Goal: Transaction & Acquisition: Purchase product/service

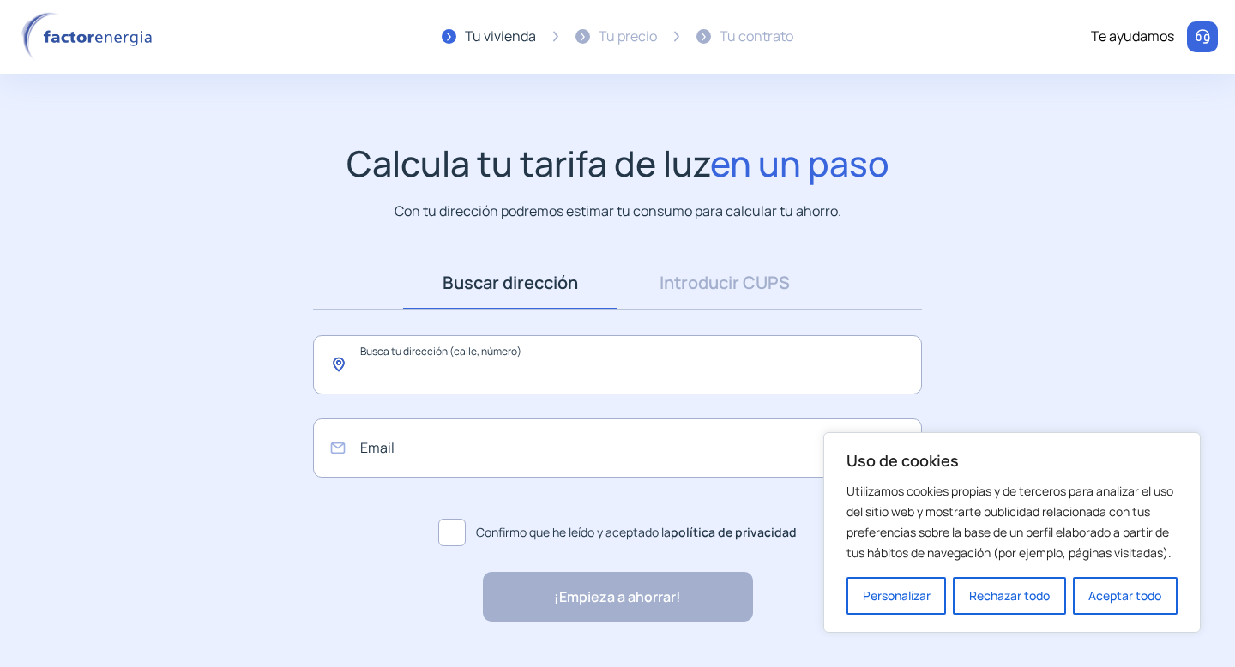
click at [650, 364] on input "text" at bounding box center [617, 364] width 609 height 59
click at [716, 286] on link "Introducir CUPS" at bounding box center [724, 282] width 214 height 53
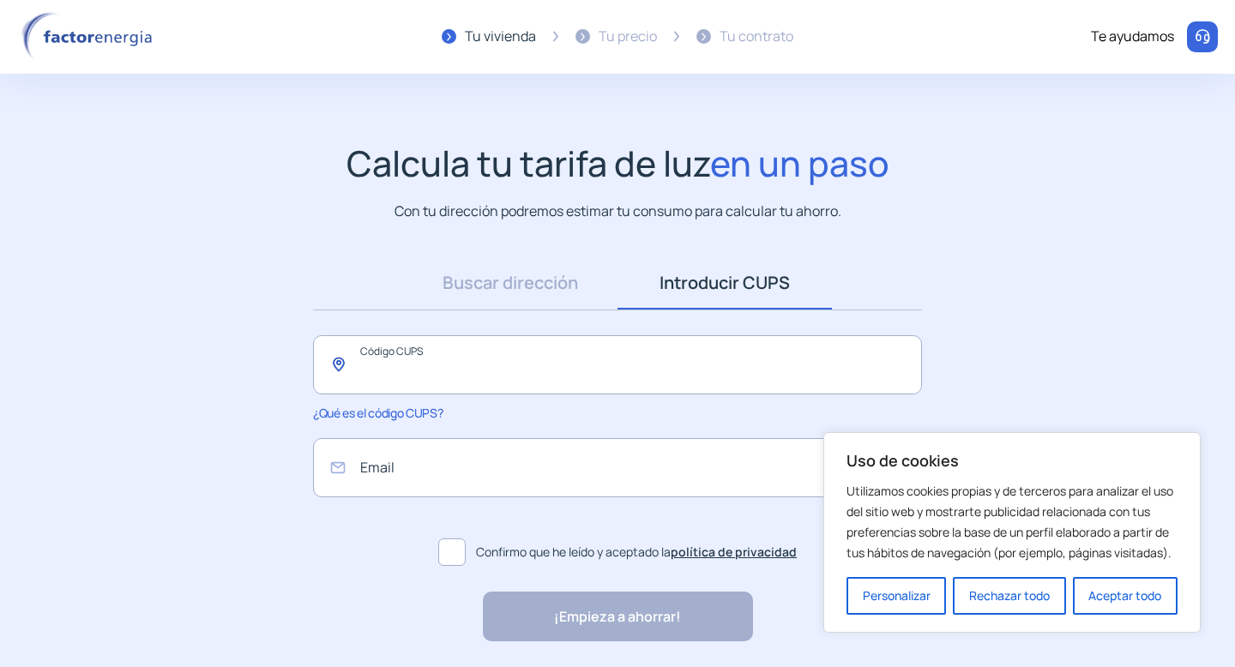
click at [549, 357] on input "text" at bounding box center [617, 364] width 609 height 59
type input "**********"
click at [509, 451] on input "email" at bounding box center [617, 467] width 609 height 59
type input "**********"
click at [438, 555] on span at bounding box center [451, 552] width 27 height 27
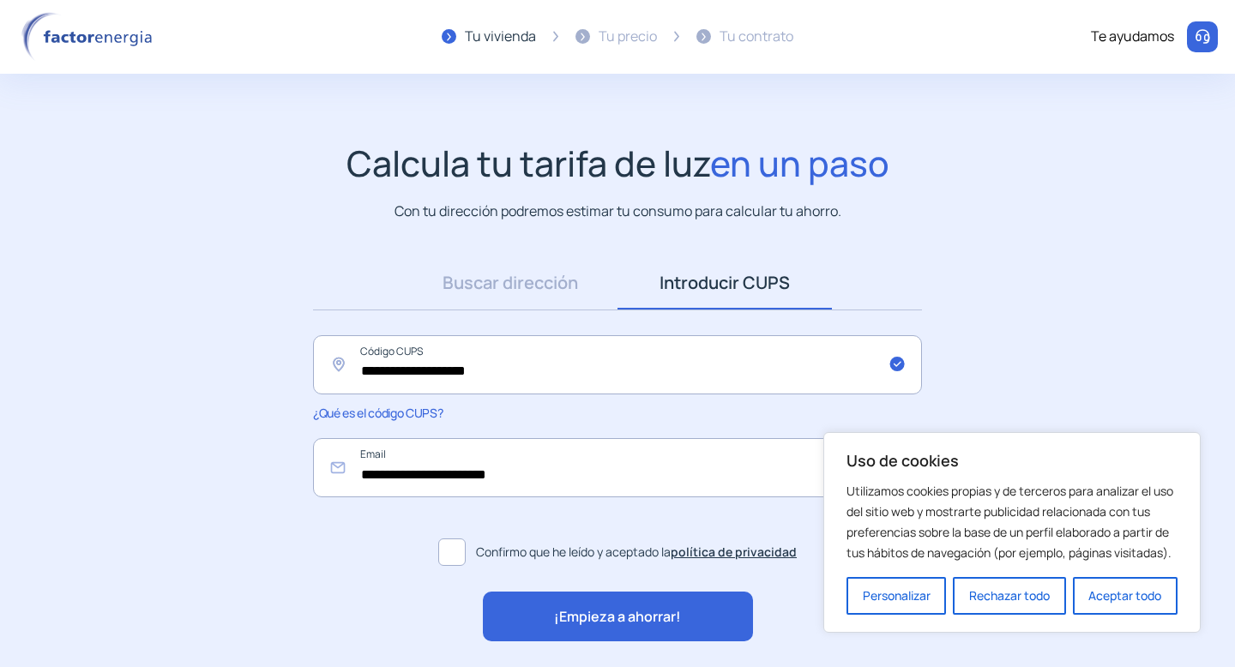
click at [554, 617] on span "¡Empieza a ahorrar!" at bounding box center [617, 617] width 127 height 22
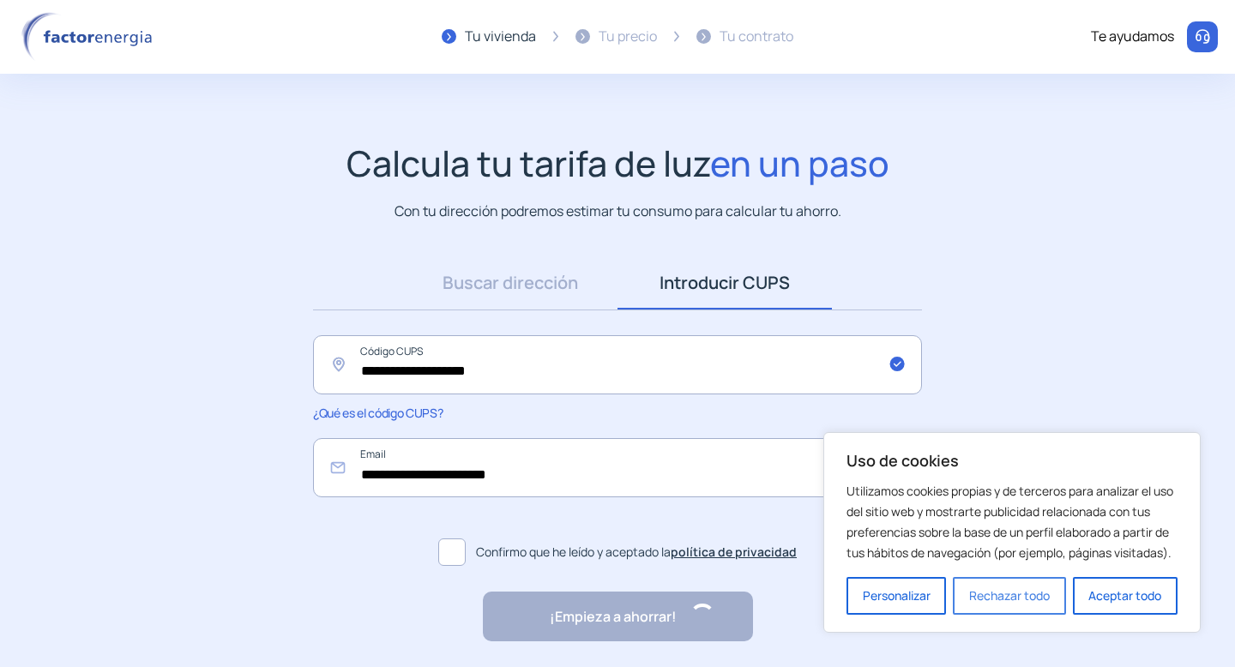
click at [970, 591] on button "Rechazar todo" at bounding box center [1009, 596] width 112 height 38
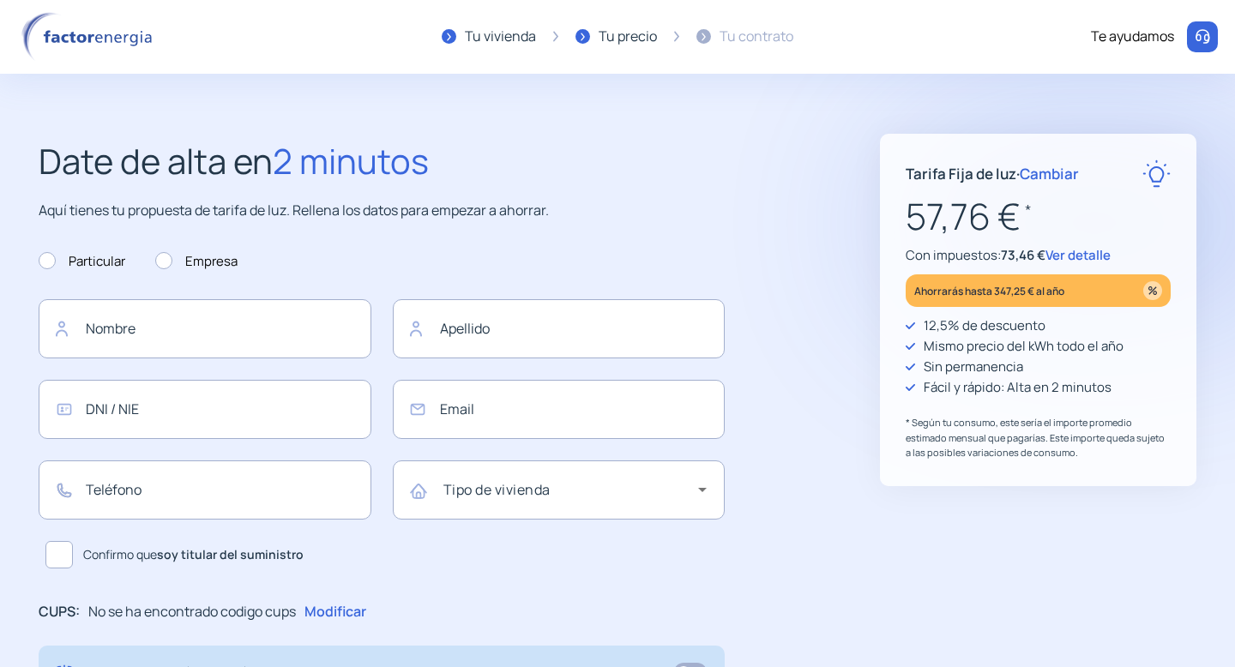
type input "**********"
click at [980, 294] on p "Ahorrarás hasta 347,25 € al año" at bounding box center [989, 291] width 150 height 20
click at [1077, 256] on span "Ver detalle" at bounding box center [1077, 255] width 65 height 18
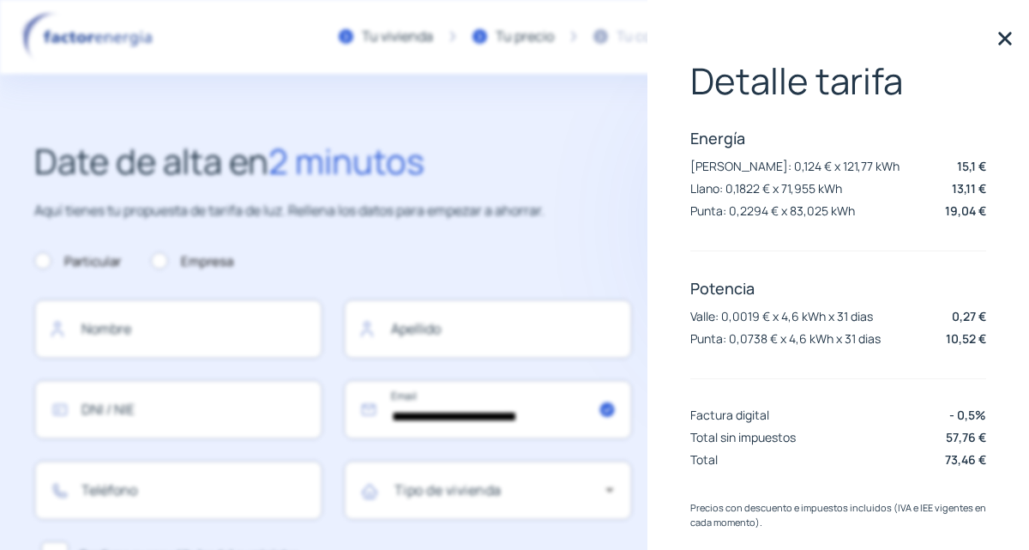
scroll to position [23, 0]
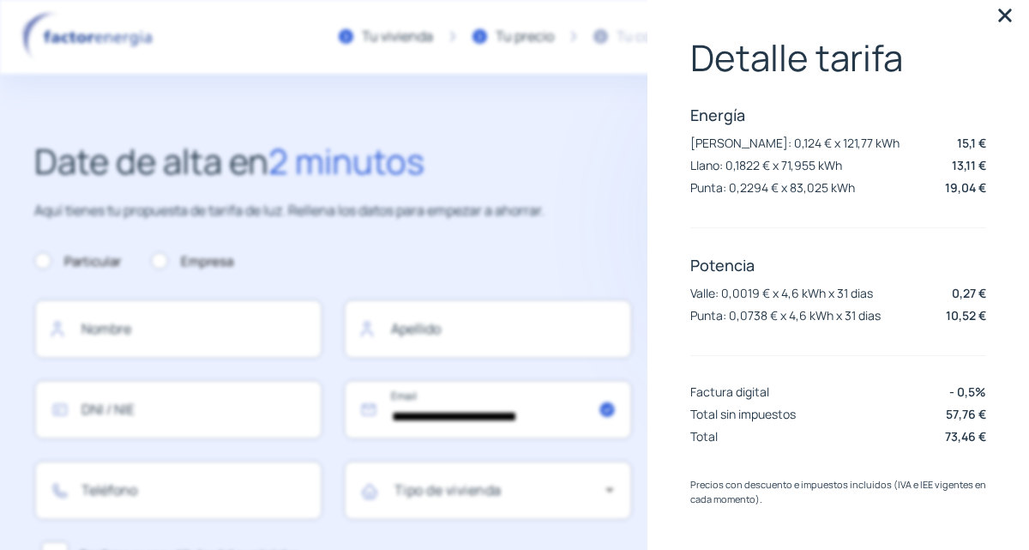
click at [1003, 18] on img at bounding box center [1005, 16] width 26 height 26
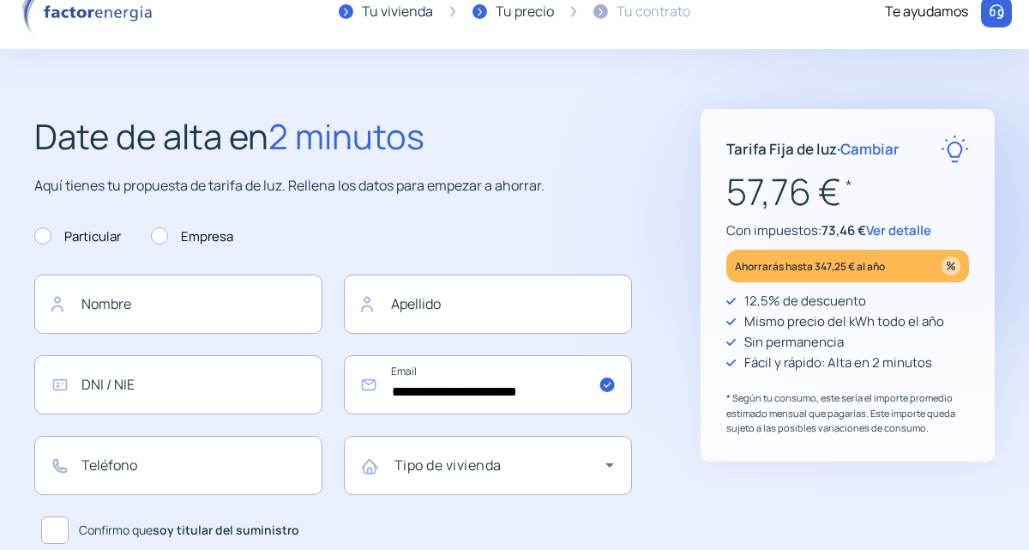
scroll to position [0, 0]
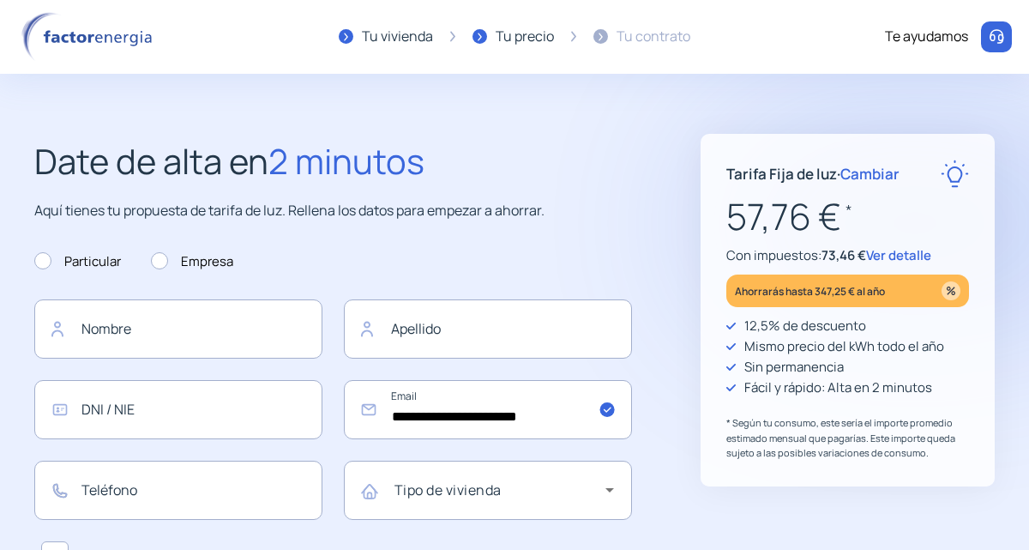
click at [407, 41] on div "Tu vivienda" at bounding box center [397, 37] width 71 height 22
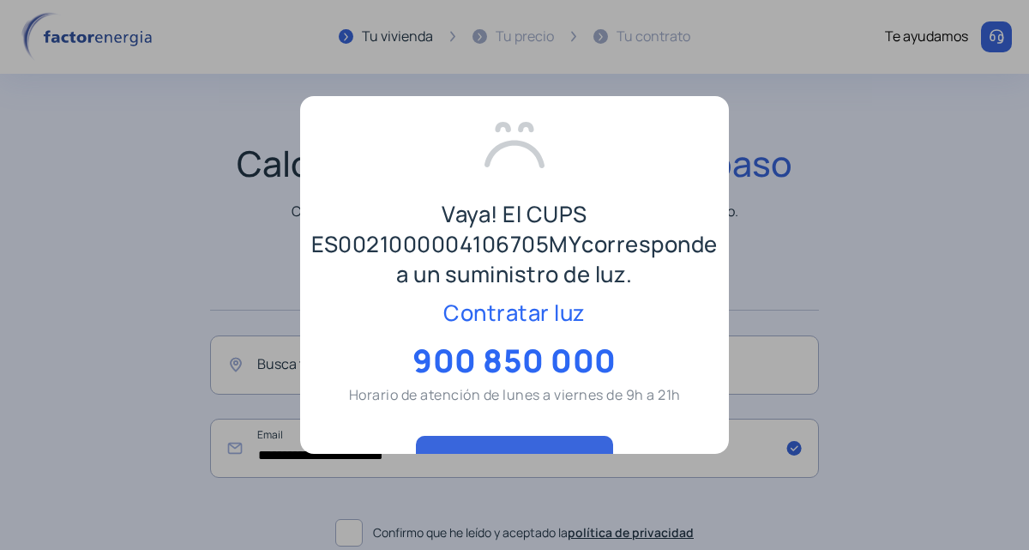
click at [761, 274] on div at bounding box center [514, 275] width 1029 height 550
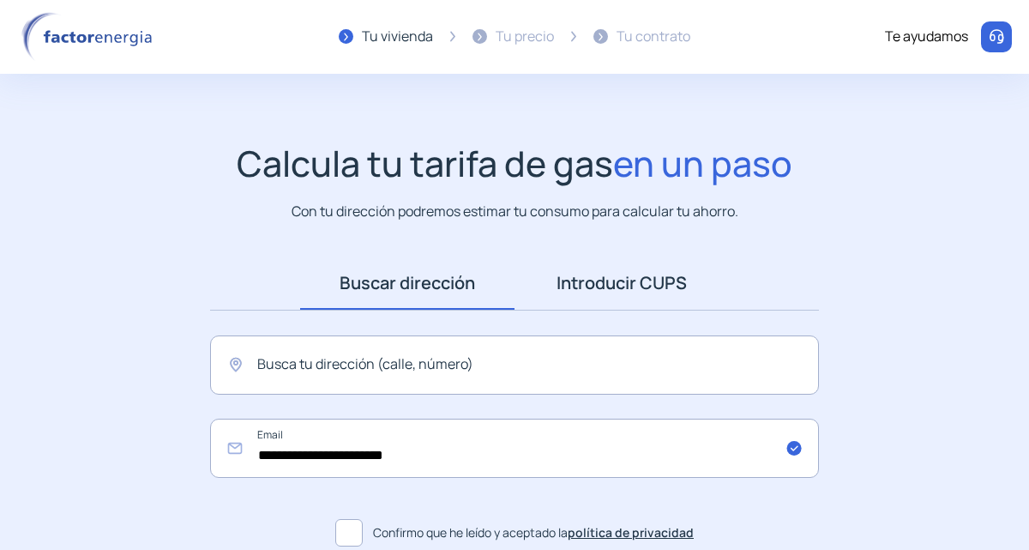
click at [655, 286] on link "Introducir CUPS" at bounding box center [622, 282] width 214 height 53
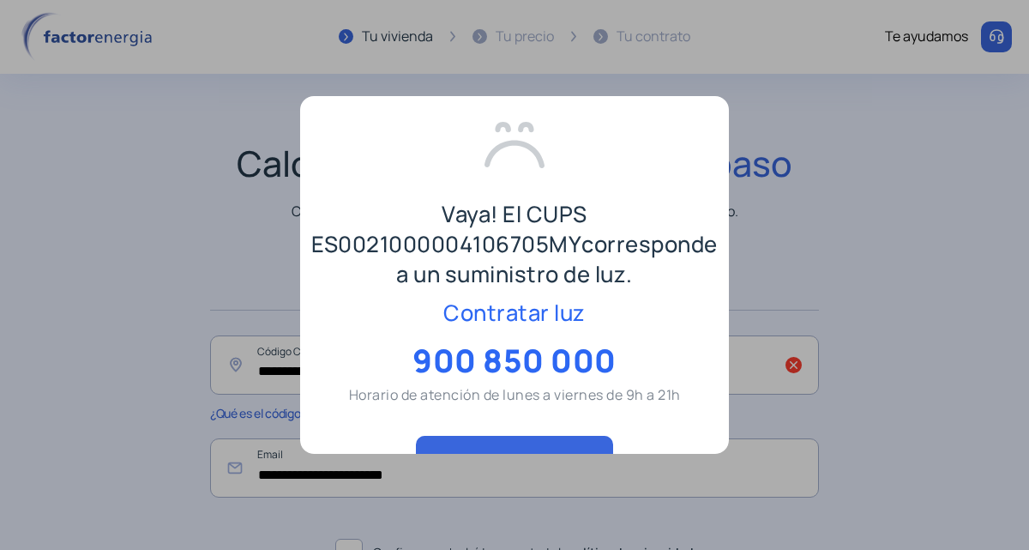
click at [846, 223] on div at bounding box center [514, 275] width 1029 height 550
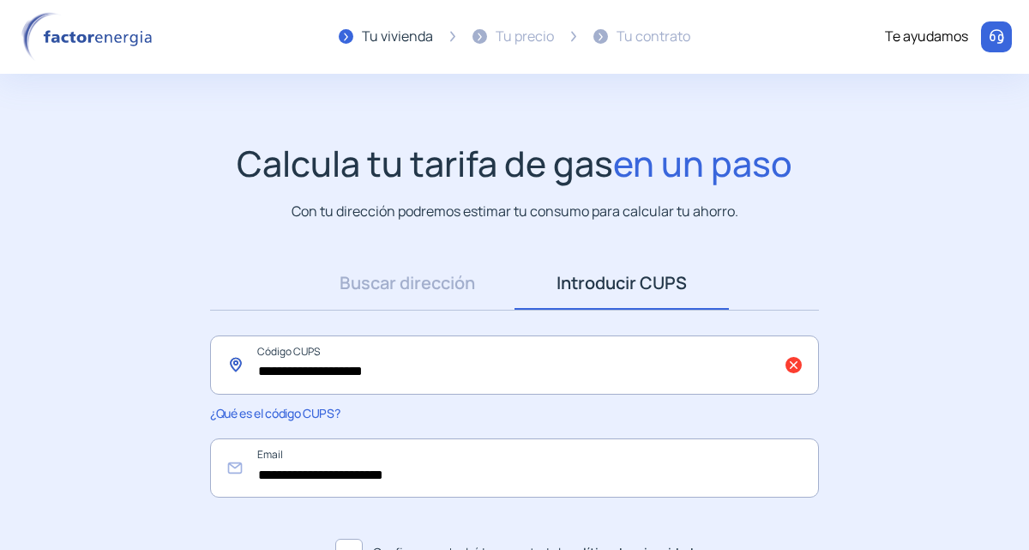
drag, startPoint x: 431, startPoint y: 380, endPoint x: 286, endPoint y: 367, distance: 146.4
click at [286, 367] on input "**********" at bounding box center [514, 364] width 609 height 59
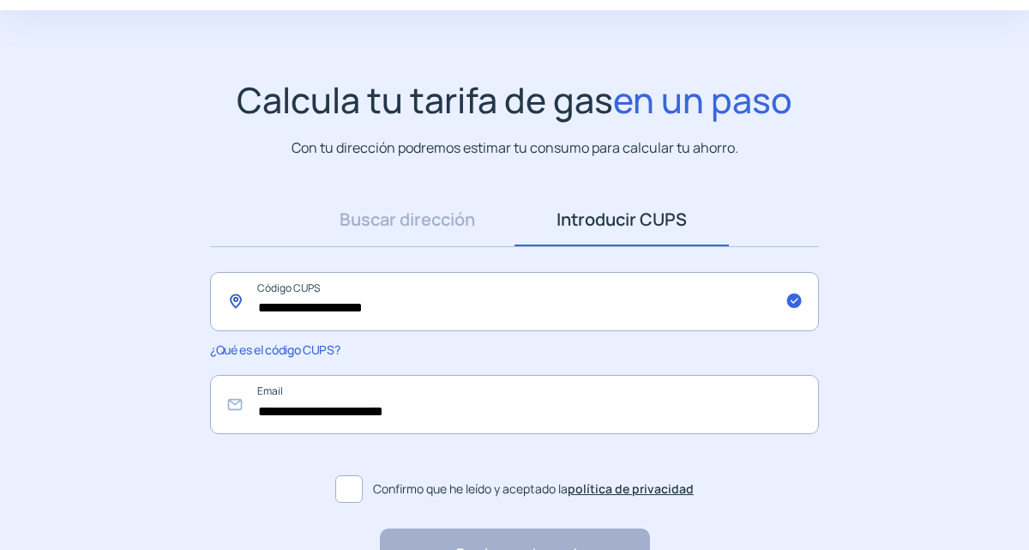
scroll to position [93, 0]
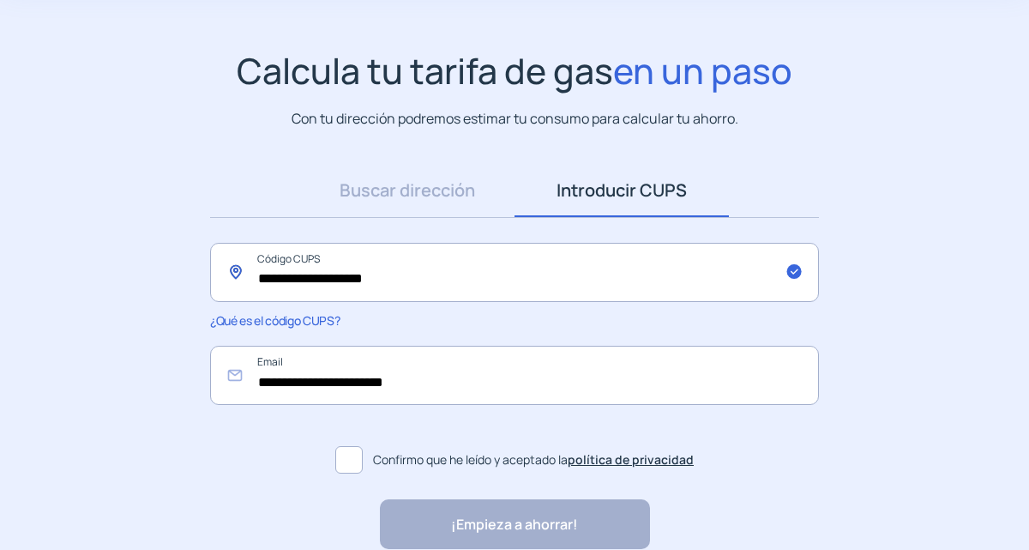
type input "**********"
click at [344, 461] on span at bounding box center [348, 459] width 27 height 27
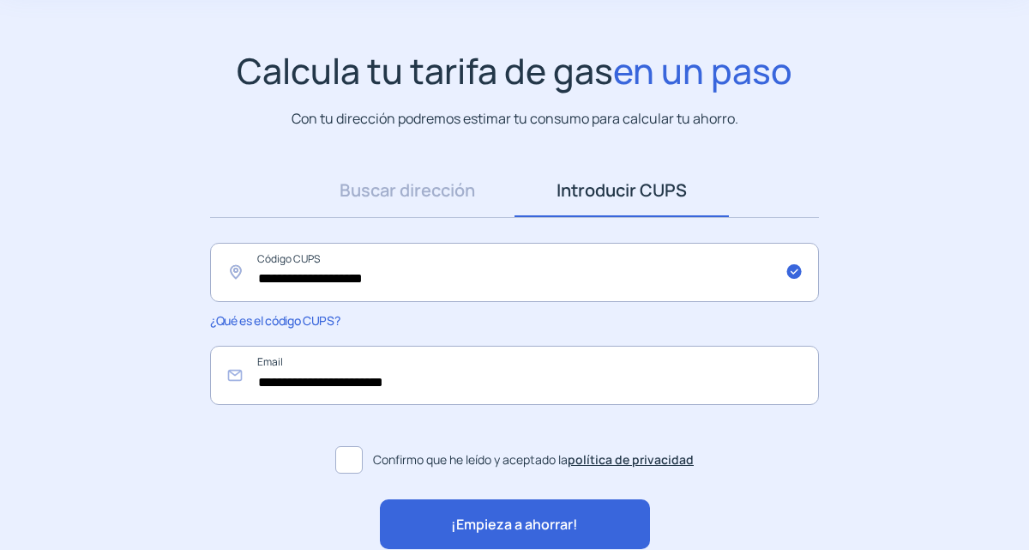
click at [458, 514] on span "¡Empieza a ahorrar!" at bounding box center [514, 525] width 127 height 22
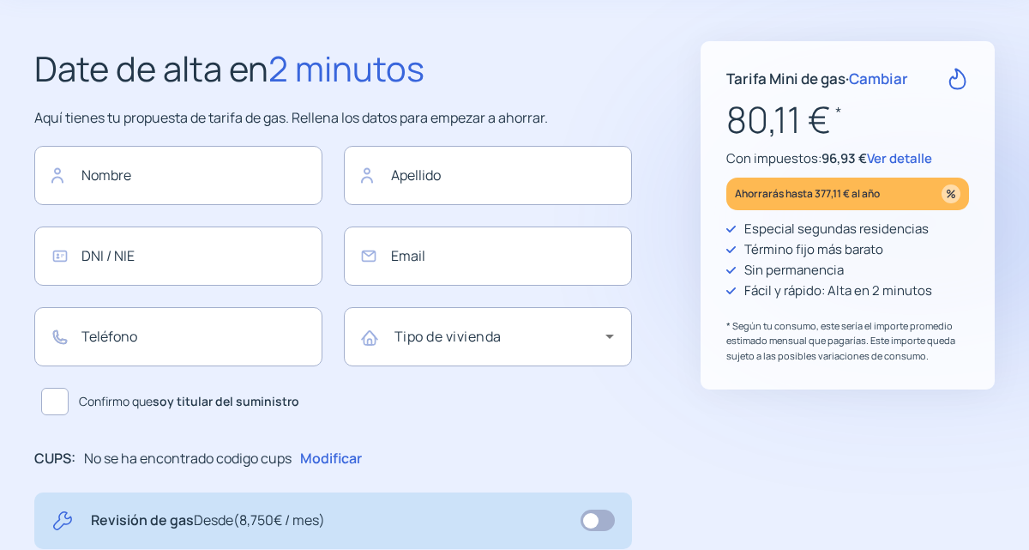
type input "**********"
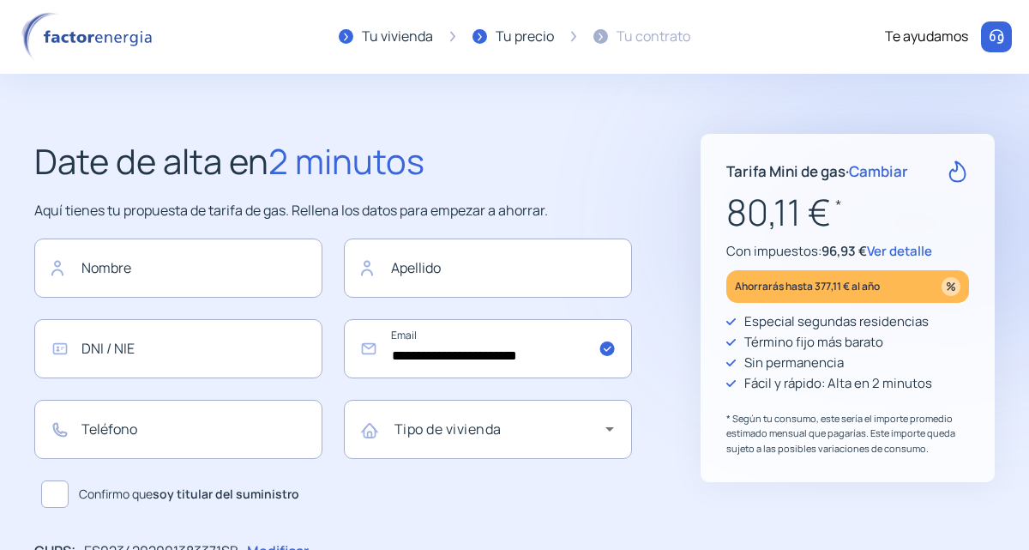
click at [887, 252] on span "Ver detalle" at bounding box center [899, 251] width 65 height 18
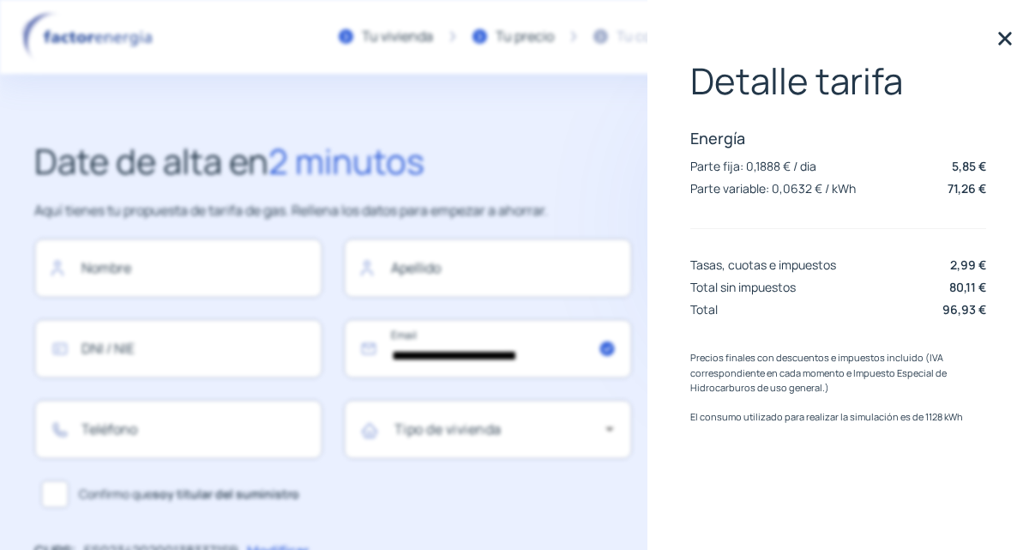
click at [999, 33] on img at bounding box center [1005, 39] width 26 height 26
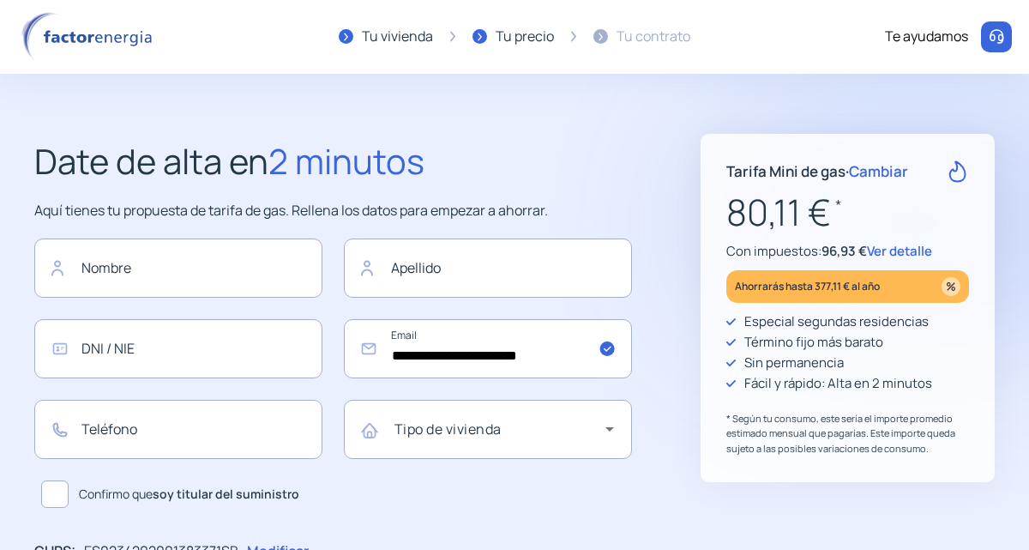
click at [997, 37] on img at bounding box center [996, 36] width 17 height 17
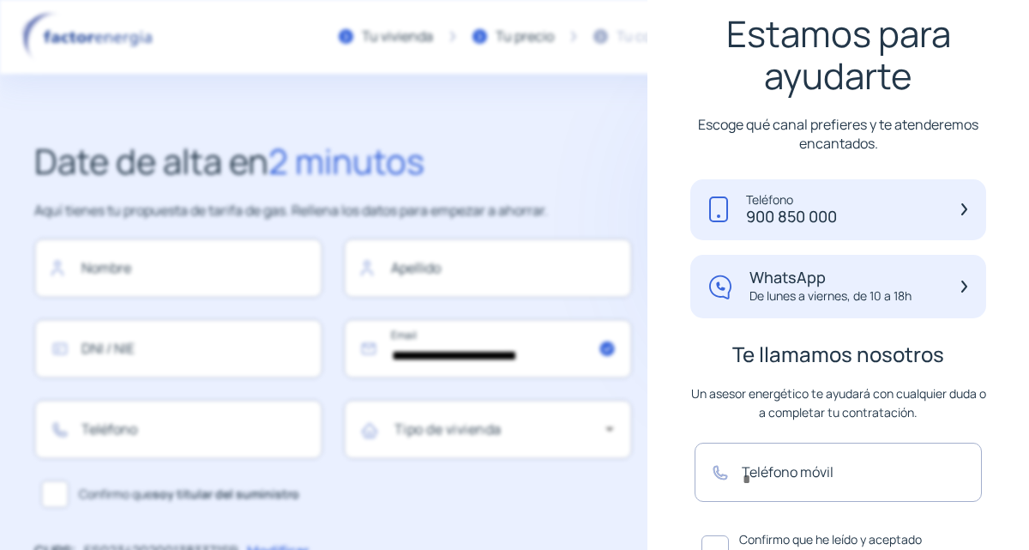
scroll to position [103, 0]
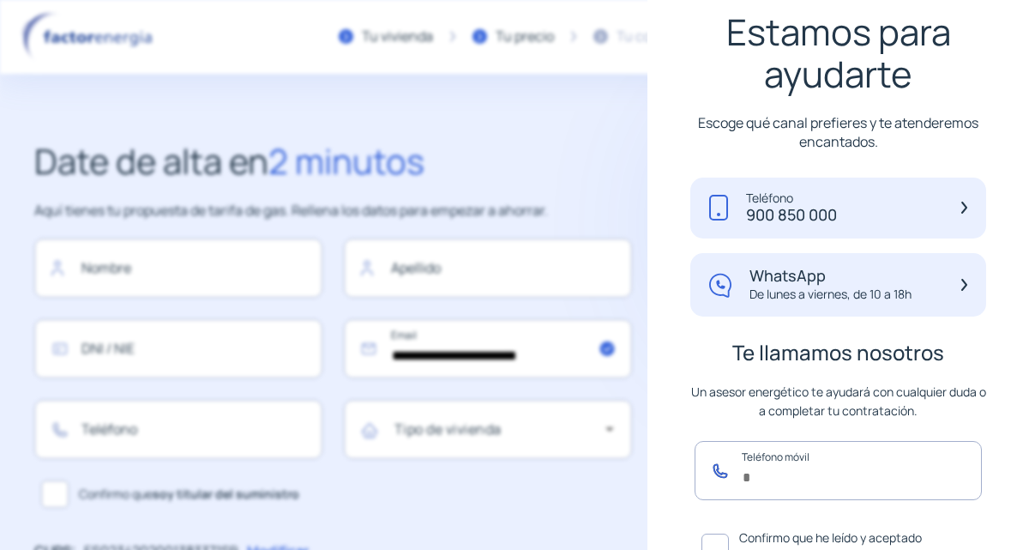
click at [837, 465] on input "text" at bounding box center [838, 470] width 287 height 59
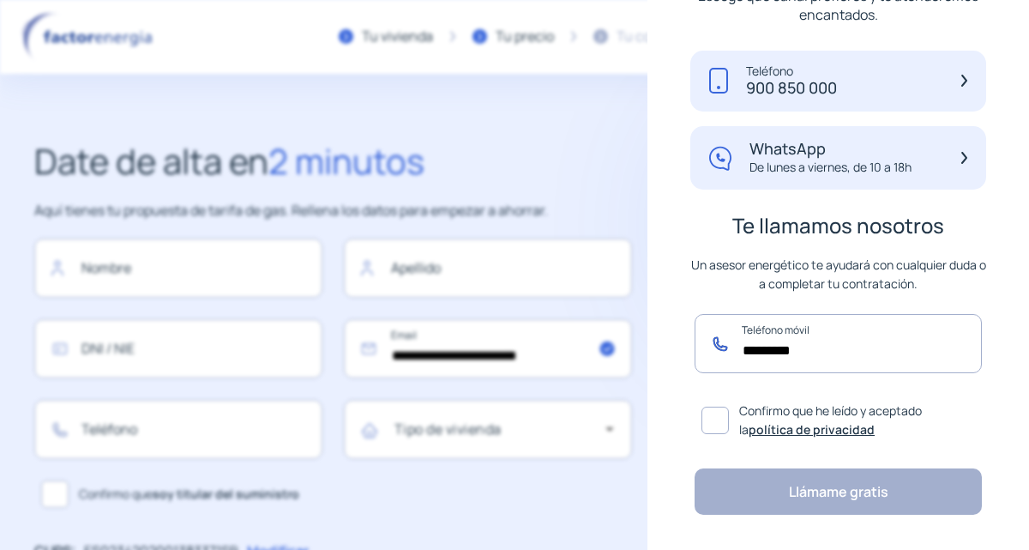
scroll to position [232, 0]
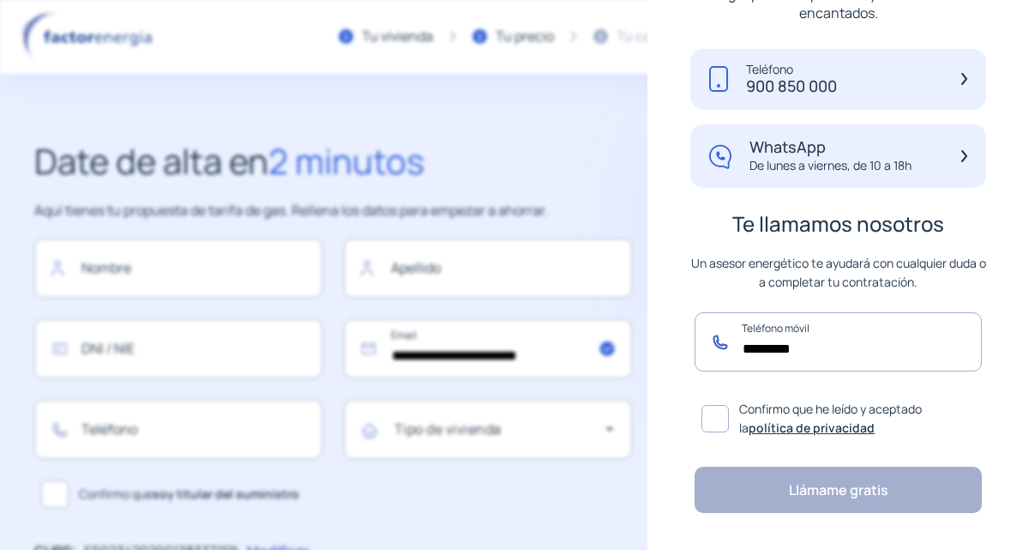
type input "*********"
click at [717, 417] on span at bounding box center [715, 418] width 27 height 27
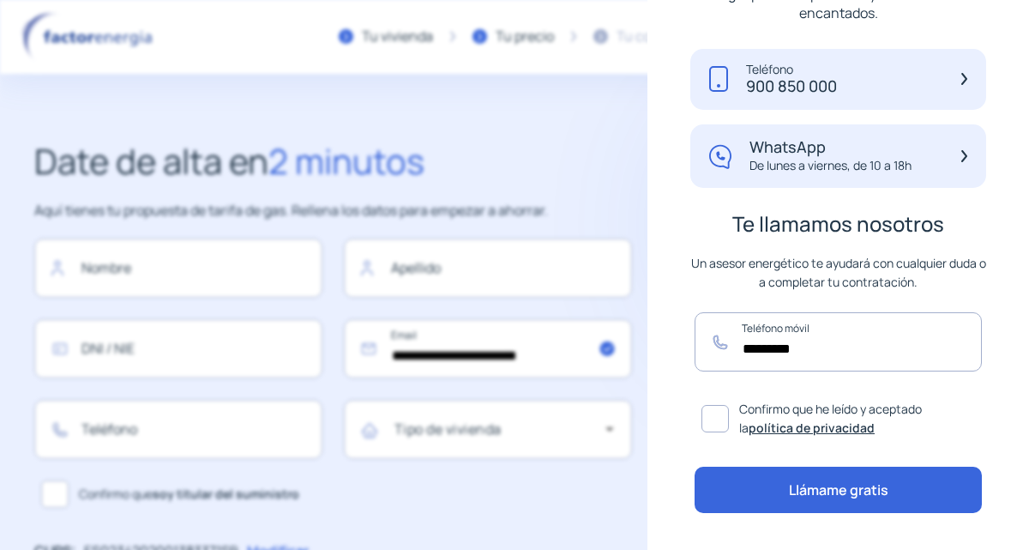
click at [774, 478] on button "Llámame gratis" at bounding box center [838, 490] width 287 height 46
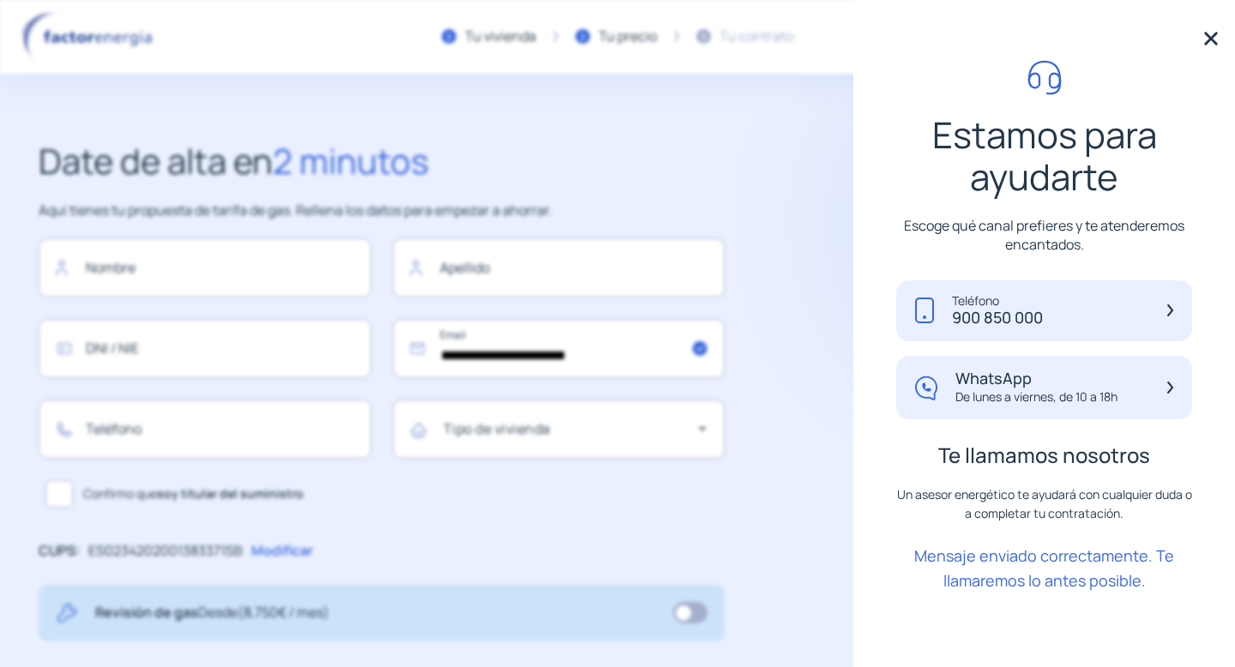
scroll to position [0, 0]
